Goal: Communication & Community: Ask a question

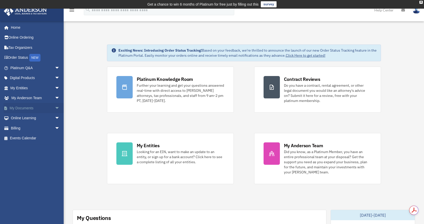
click at [55, 108] on span "arrow_drop_down" at bounding box center [60, 108] width 10 height 10
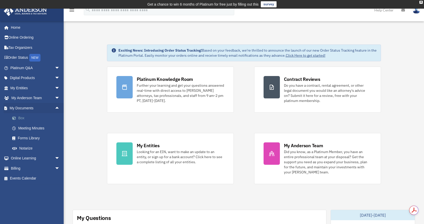
click at [32, 118] on link "Box" at bounding box center [37, 118] width 60 height 10
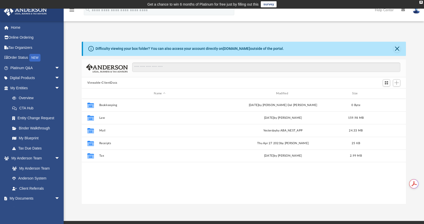
scroll to position [112, 320]
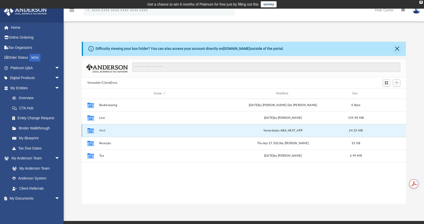
click at [102, 130] on button "Mail" at bounding box center [159, 130] width 121 height 3
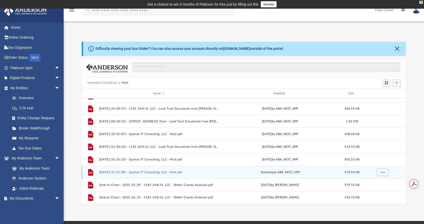
scroll to position [0, 0]
click at [155, 172] on button "2025.09.22 (17:11:38) - Spartan IT Consulting, LLC - Mail.pdf" at bounding box center [158, 172] width 119 height 3
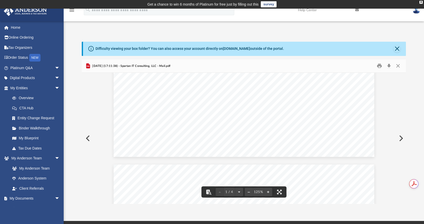
scroll to position [102, 0]
click at [397, 49] on button "Close" at bounding box center [396, 48] width 7 height 7
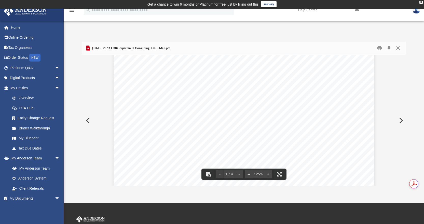
scroll to position [0, 0]
click at [397, 47] on button "Close" at bounding box center [397, 48] width 9 height 8
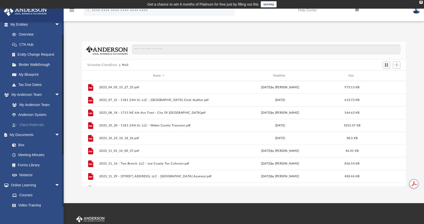
scroll to position [98, 0]
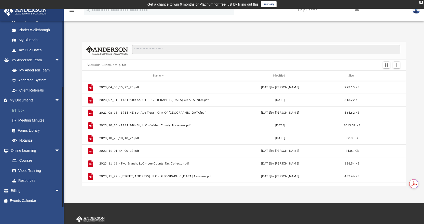
click at [29, 109] on link "Box" at bounding box center [37, 110] width 60 height 10
click at [23, 111] on link "Box" at bounding box center [37, 110] width 60 height 10
click at [127, 65] on button "Mail" at bounding box center [125, 65] width 7 height 5
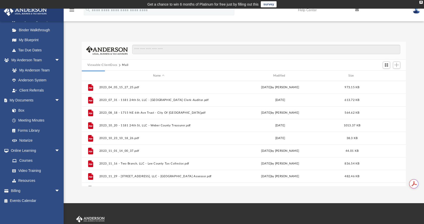
click at [104, 63] on button "Viewable-ClientDocs" at bounding box center [102, 65] width 30 height 5
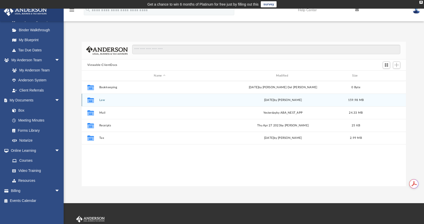
click at [111, 100] on button "Law" at bounding box center [159, 99] width 121 height 3
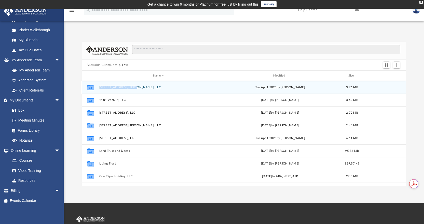
drag, startPoint x: 149, startPoint y: 90, endPoint x: 98, endPoint y: 89, distance: 50.6
click at [98, 89] on div "Collaborated Folder 4819 Manning St, LLC Tue Apr 1 2025 by Jamie Bucao 3.76 MB" at bounding box center [244, 87] width 324 height 13
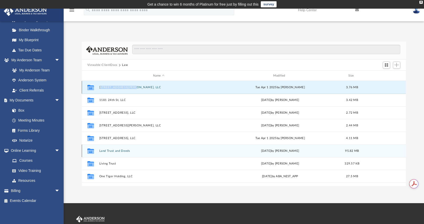
copy button "4819 Manning St, LLC"
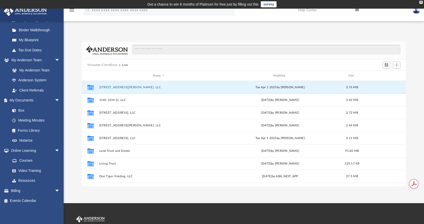
click at [415, 120] on div "Difficulty viewing your box folder? You can also access your account directly o…" at bounding box center [244, 114] width 360 height 145
click at [122, 88] on button "4819 Manning St, LLC" at bounding box center [158, 87] width 119 height 3
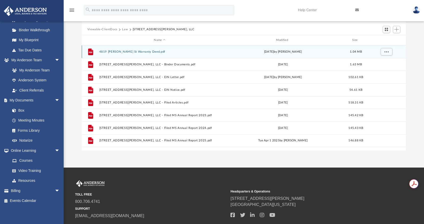
scroll to position [0, 0]
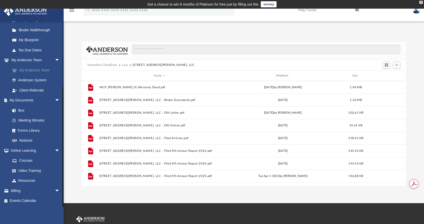
click at [41, 70] on link "My Anderson Team" at bounding box center [37, 70] width 60 height 10
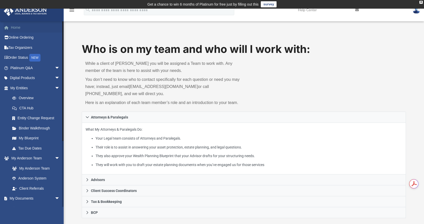
click at [19, 27] on link "Home" at bounding box center [36, 27] width 64 height 10
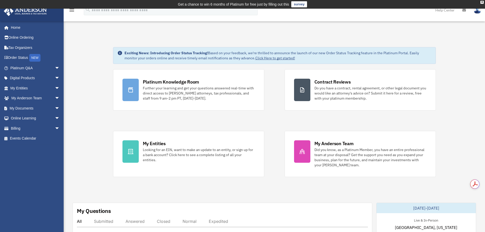
click at [38, 69] on link "Platinum Q&A arrow_drop_down" at bounding box center [36, 68] width 64 height 10
click at [55, 67] on span "arrow_drop_down" at bounding box center [60, 68] width 10 height 10
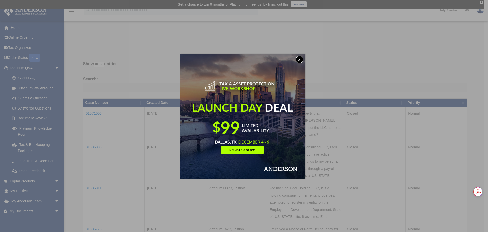
click at [300, 60] on button "x" at bounding box center [300, 60] width 8 height 8
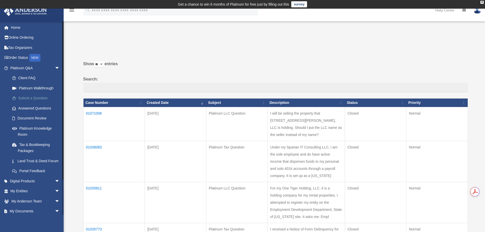
click at [39, 98] on link "Submit a Question" at bounding box center [37, 98] width 60 height 10
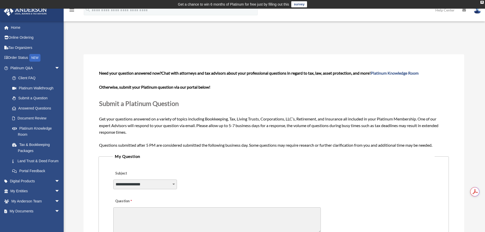
click at [167, 183] on select "**********" at bounding box center [145, 184] width 64 height 10
select select "******"
click at [113, 179] on select "**********" at bounding box center [145, 184] width 64 height 10
click at [200, 216] on textarea "Question" at bounding box center [216, 220] width 207 height 26
paste textarea "**********"
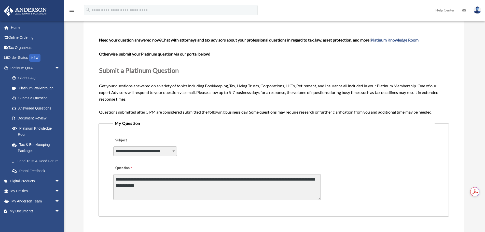
scroll to position [127, 0]
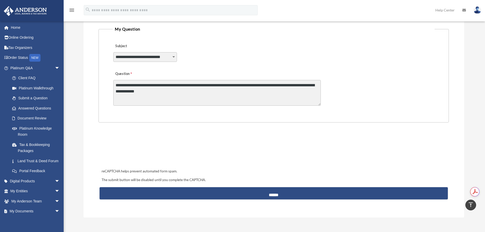
type textarea "**********"
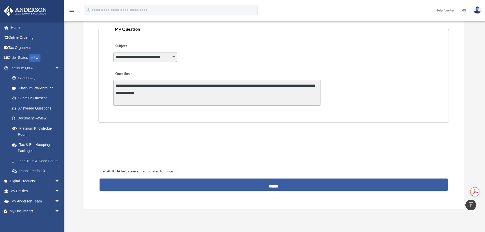
click at [243, 181] on input "******" at bounding box center [273, 184] width 348 height 12
